Goal: Task Accomplishment & Management: Manage account settings

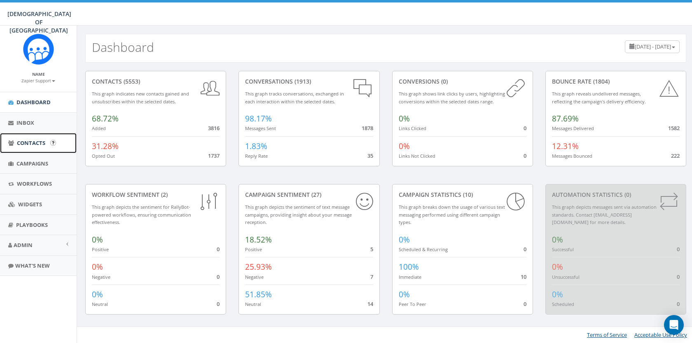
click at [31, 145] on span "Contacts" at bounding box center [31, 142] width 28 height 7
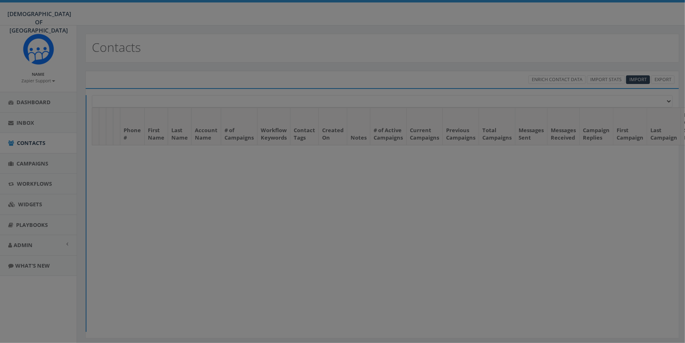
select select
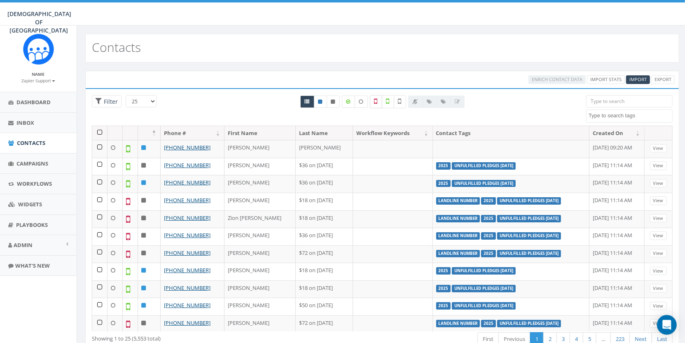
click at [376, 101] on icon at bounding box center [375, 101] width 3 height 7
checkbox input "true"
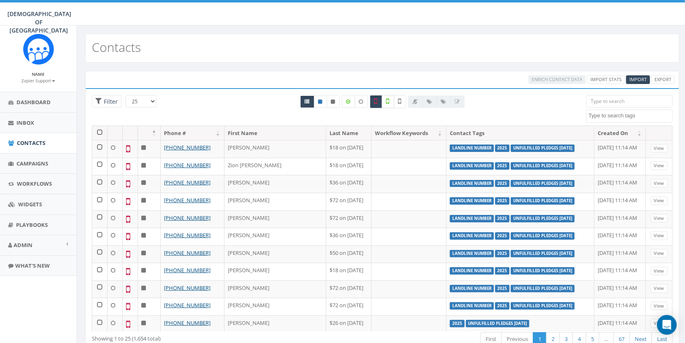
click at [390, 105] on label at bounding box center [388, 101] width 12 height 13
checkbox input "true"
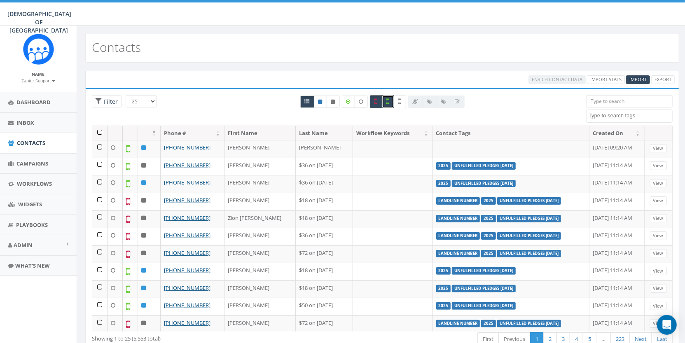
click at [376, 105] on label at bounding box center [376, 101] width 12 height 13
checkbox input "false"
click at [384, 103] on label at bounding box center [388, 101] width 12 height 13
checkbox input "false"
click at [402, 102] on label at bounding box center [400, 101] width 12 height 13
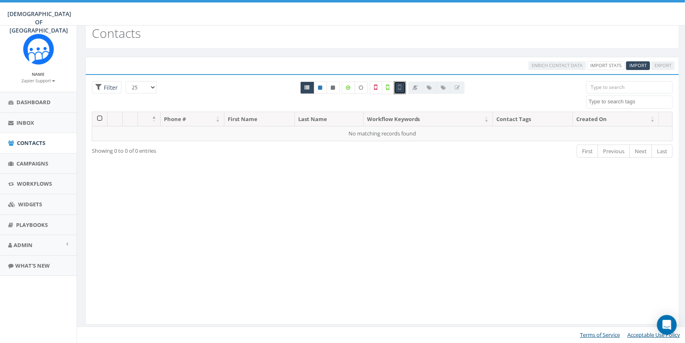
scroll to position [13, 0]
click at [401, 91] on label at bounding box center [400, 88] width 12 height 13
checkbox input "false"
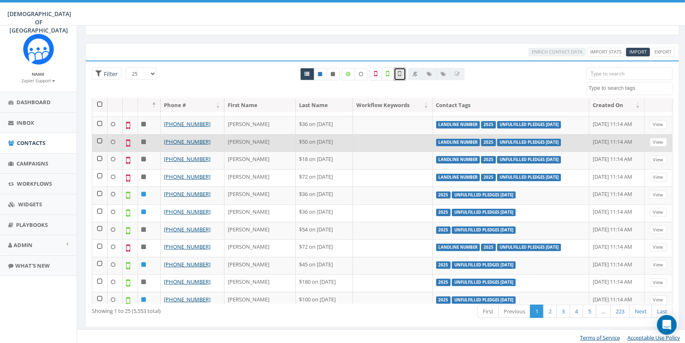
scroll to position [28, 0]
